Goal: Find specific page/section: Find specific page/section

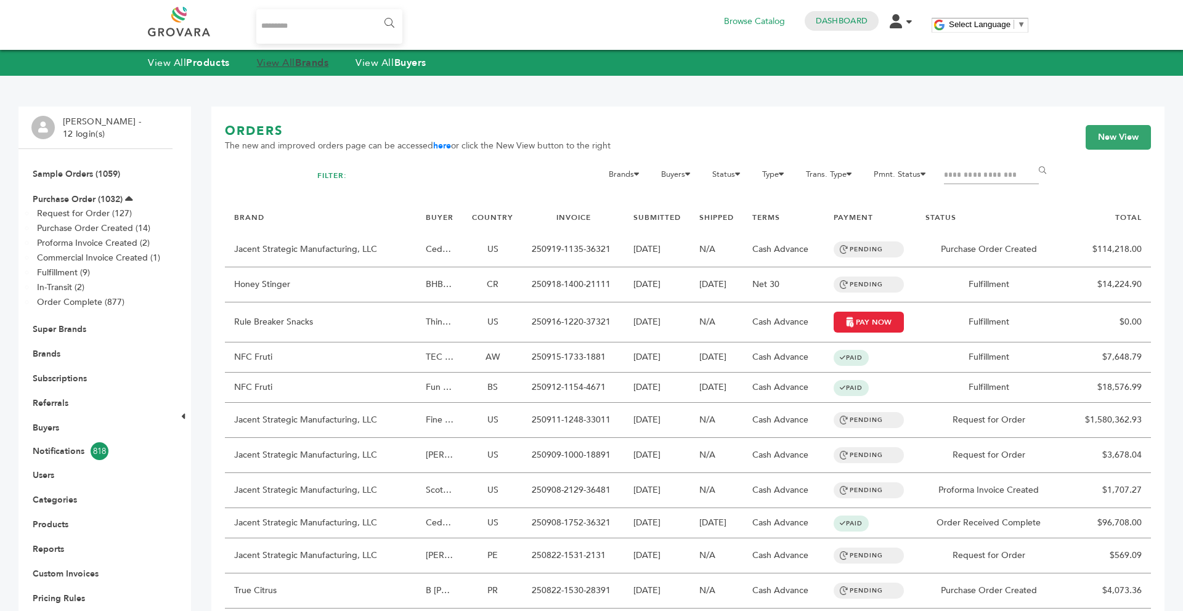
click at [287, 61] on link "View All Brands" at bounding box center [293, 63] width 72 height 14
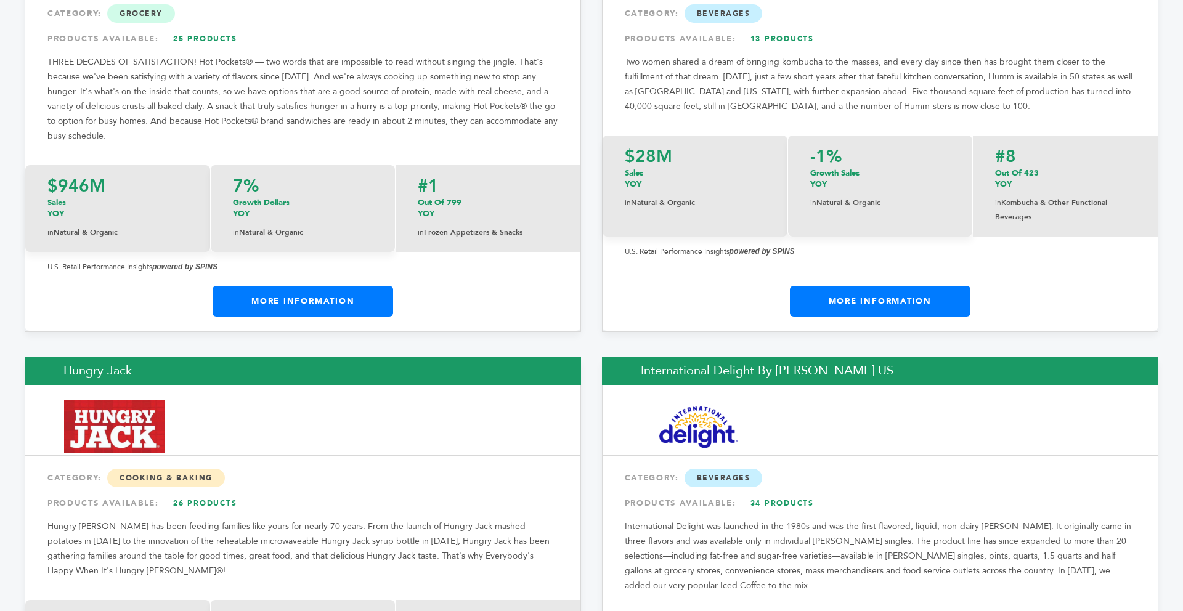
scroll to position [9686, 0]
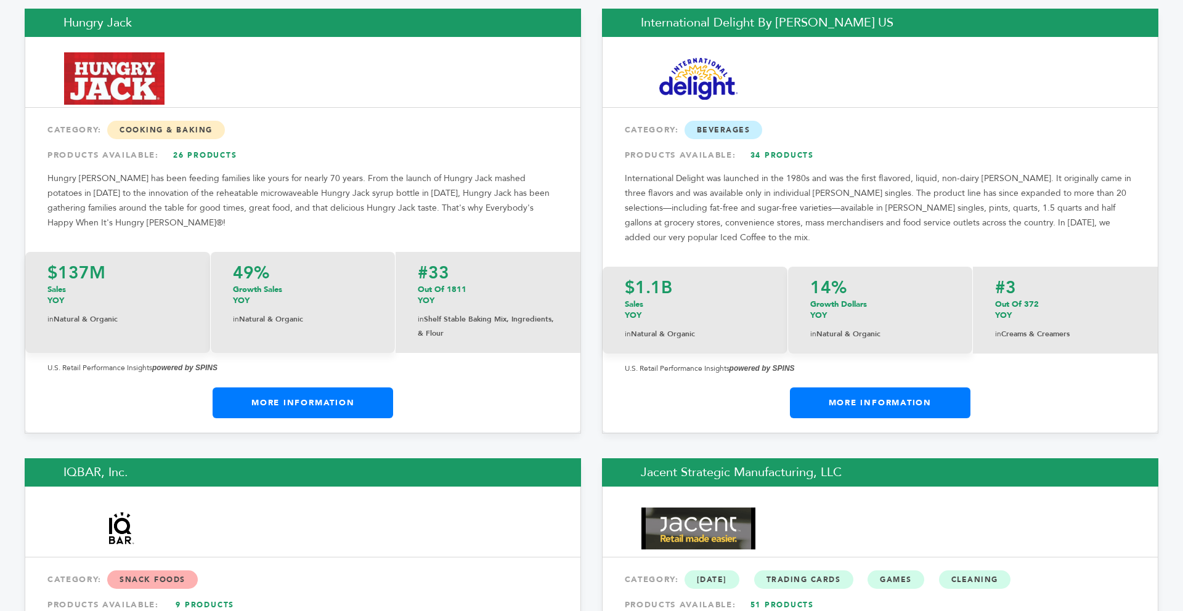
drag, startPoint x: 1182, startPoint y: 52, endPoint x: 1175, endPoint y: 605, distance: 552.6
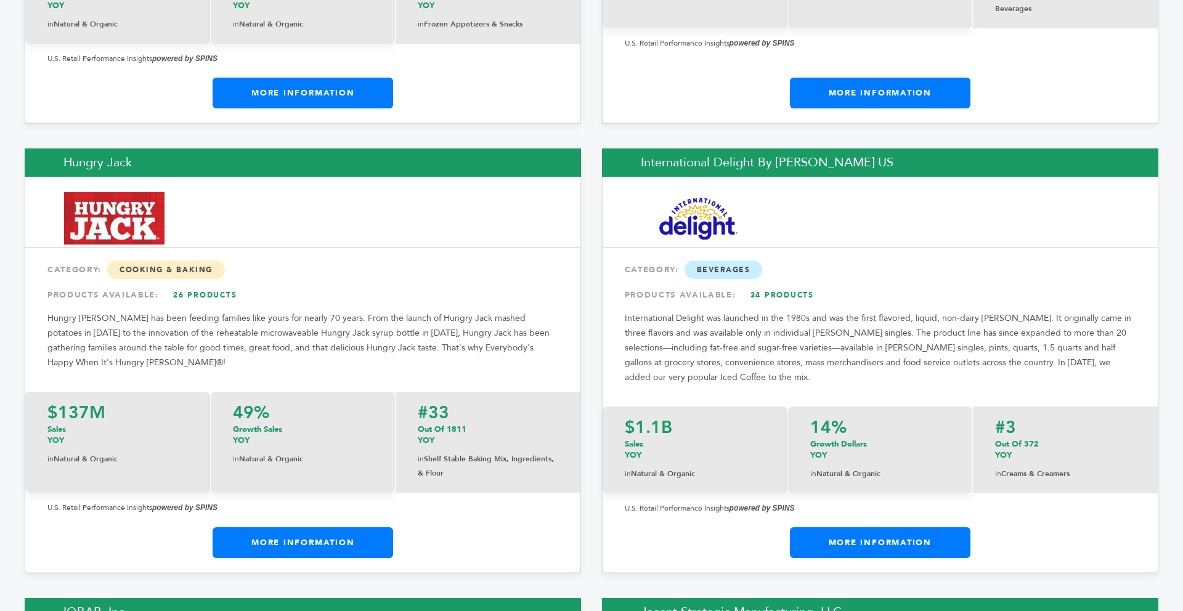
click at [282, 527] on link "More Information" at bounding box center [303, 542] width 180 height 31
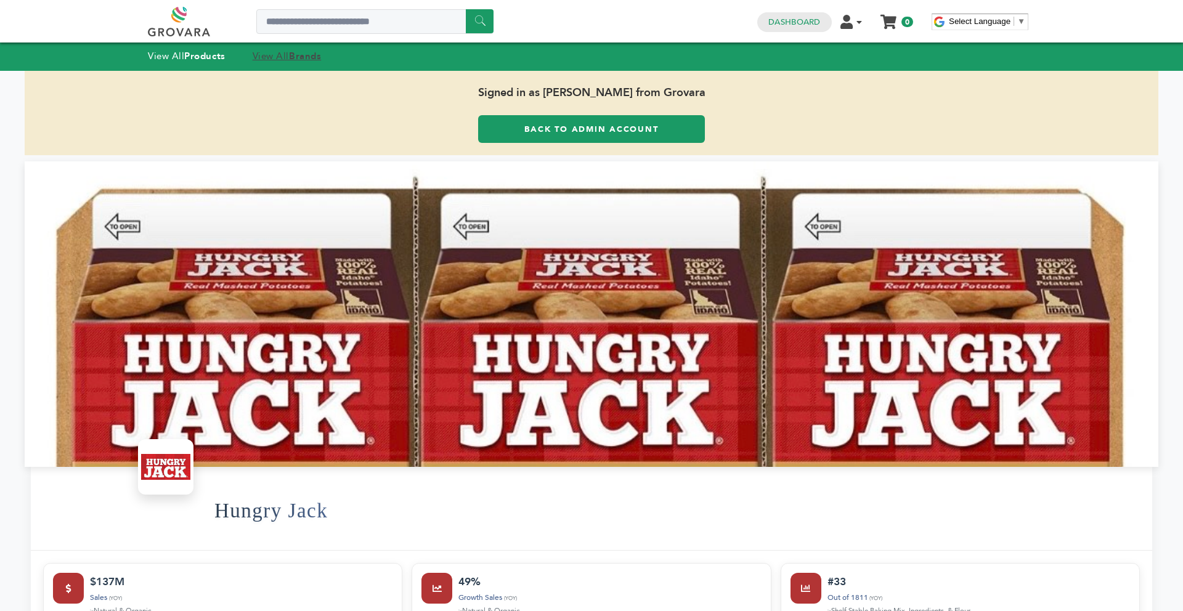
click at [290, 57] on link "View All Brands" at bounding box center [287, 56] width 69 height 12
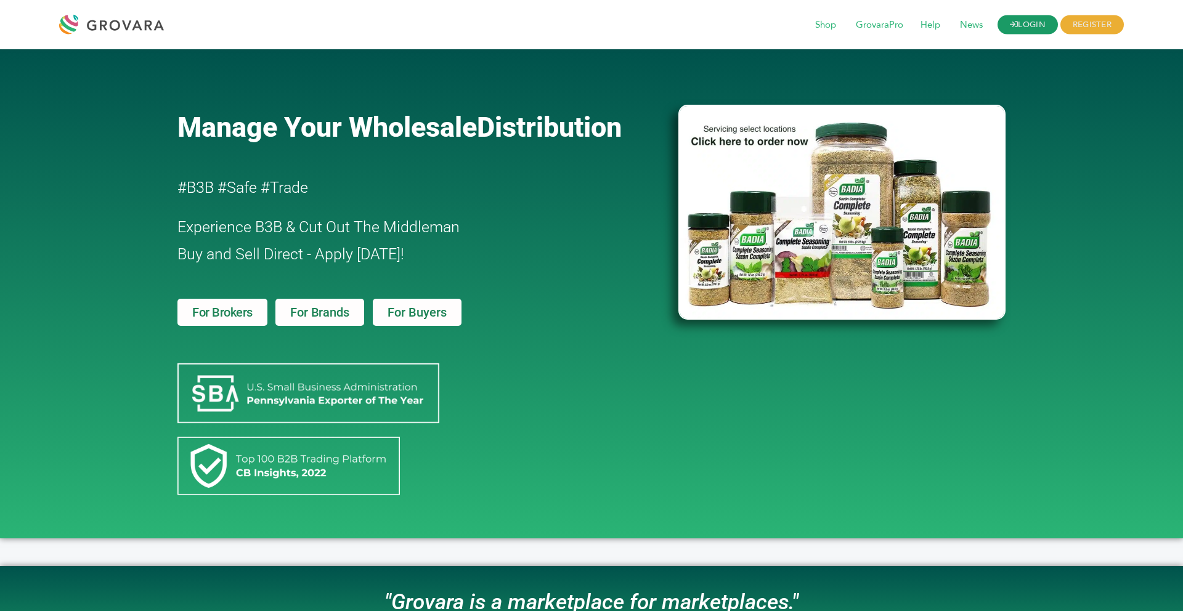
click at [999, 18] on link "LOGIN" at bounding box center [1027, 24] width 60 height 19
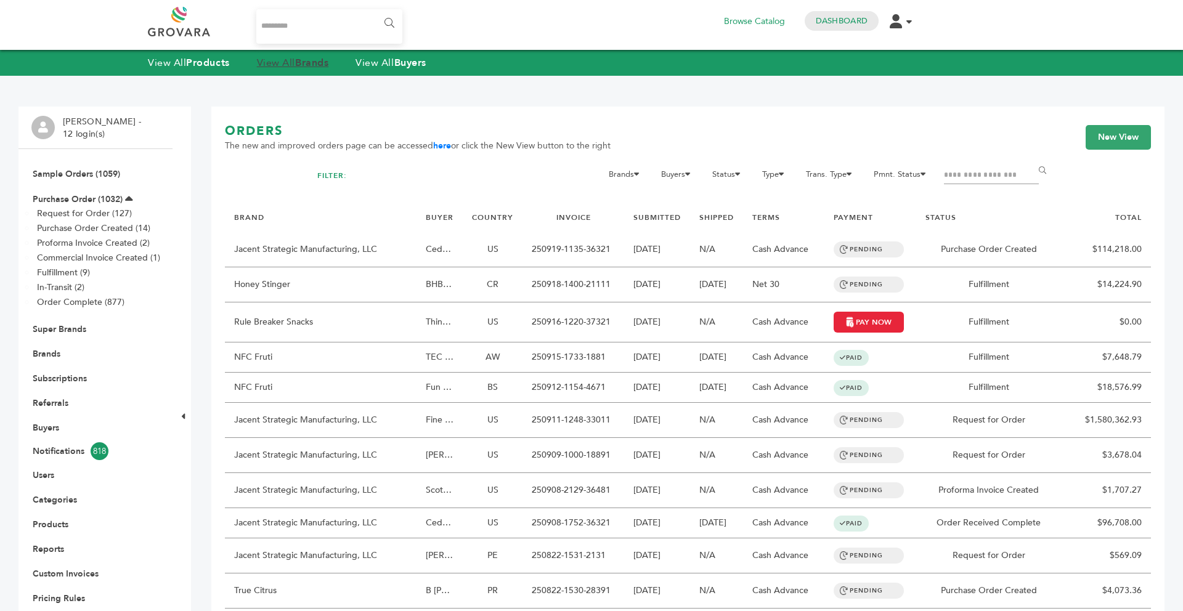
click at [307, 65] on strong "Brands" at bounding box center [311, 63] width 33 height 14
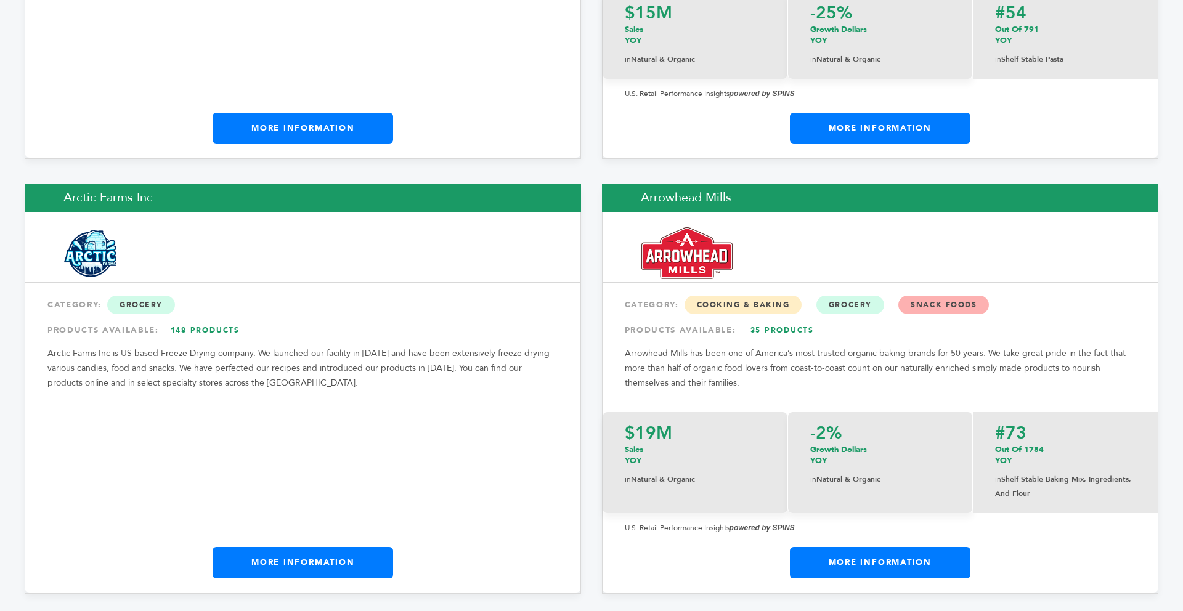
scroll to position [1922, 0]
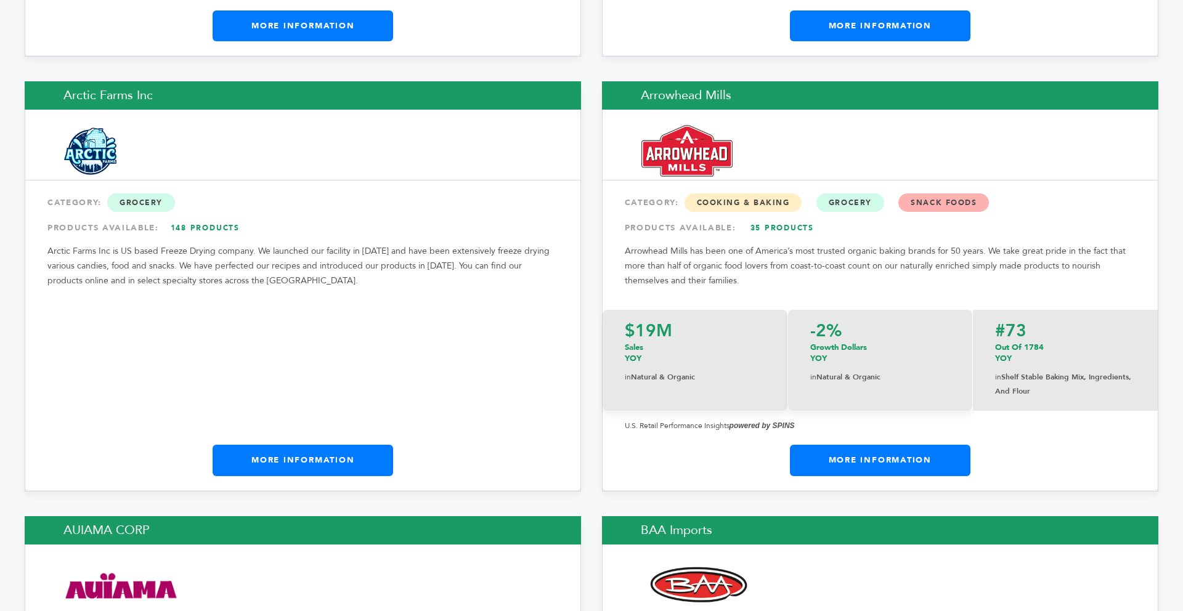
click at [292, 445] on link "More Information" at bounding box center [303, 460] width 180 height 31
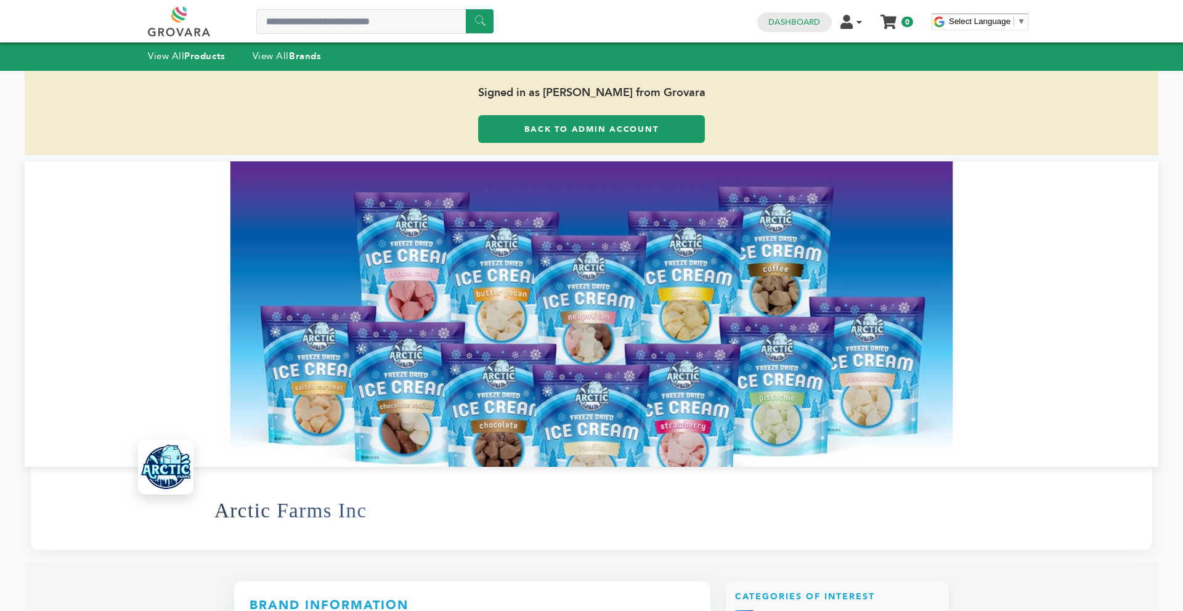
click at [562, 131] on link "Back to Admin Account" at bounding box center [591, 129] width 227 height 28
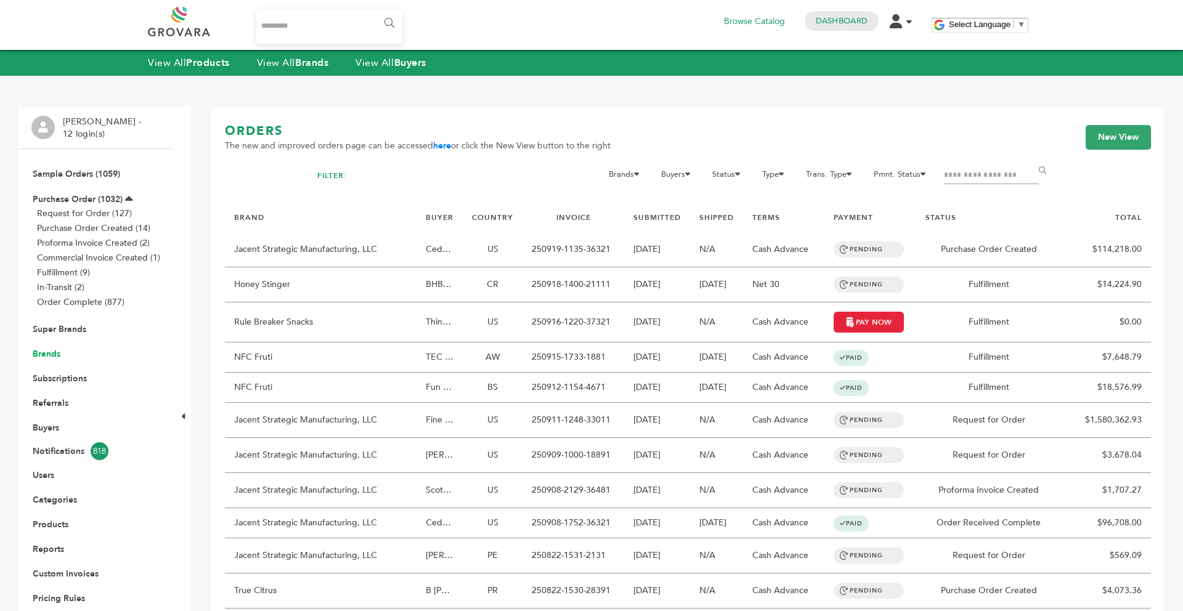
click at [49, 355] on link "Brands" at bounding box center [47, 354] width 28 height 12
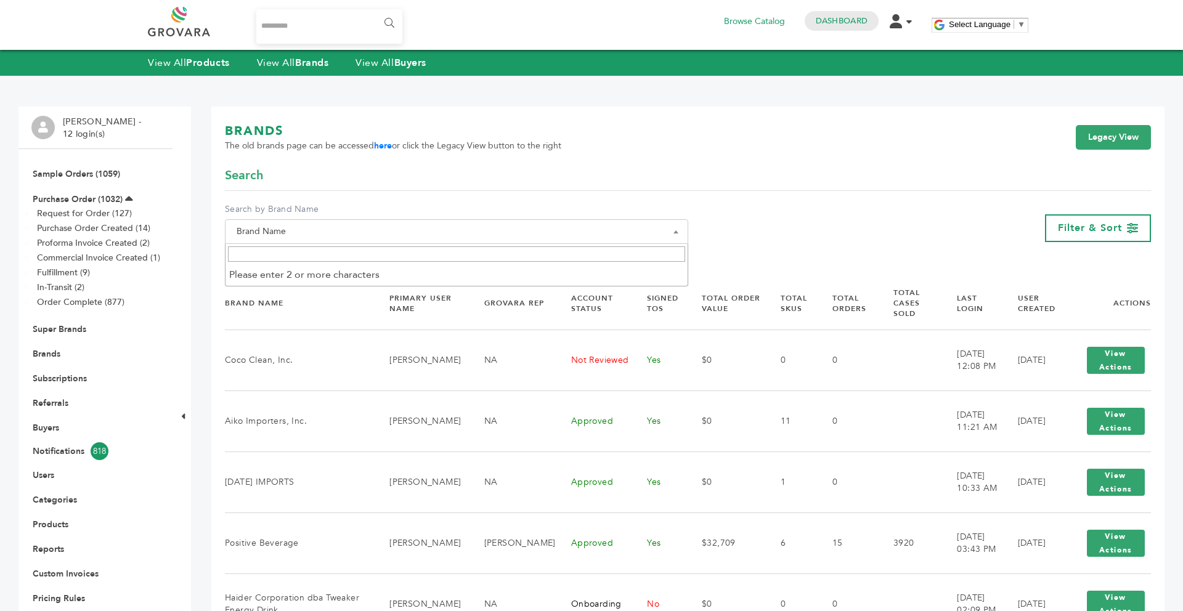
click at [269, 257] on input "Search" at bounding box center [456, 253] width 457 height 15
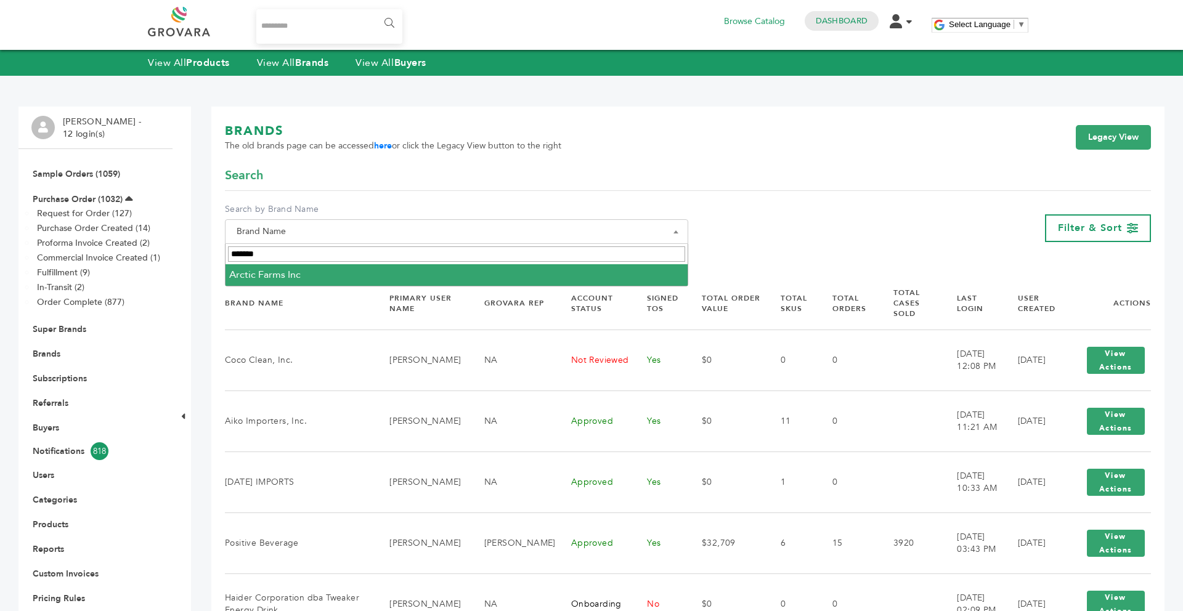
type input "******"
select select "**********"
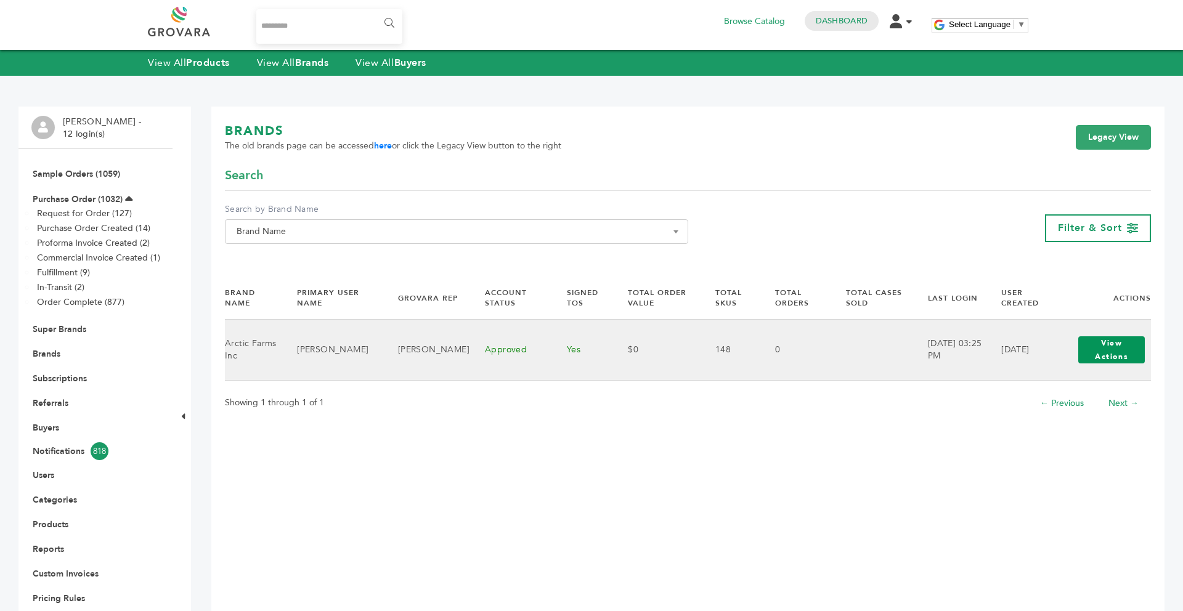
click at [1108, 360] on button "View Actions" at bounding box center [1111, 349] width 67 height 27
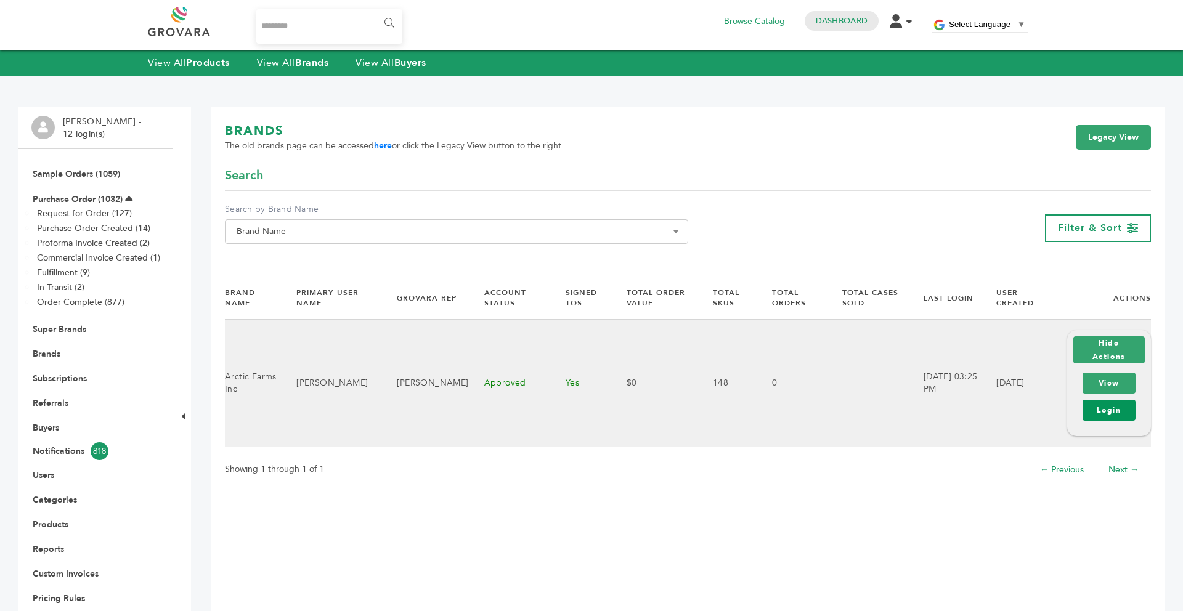
click at [1100, 404] on link "Login" at bounding box center [1108, 410] width 53 height 21
